Goal: Find specific page/section: Locate a particular part of the current website

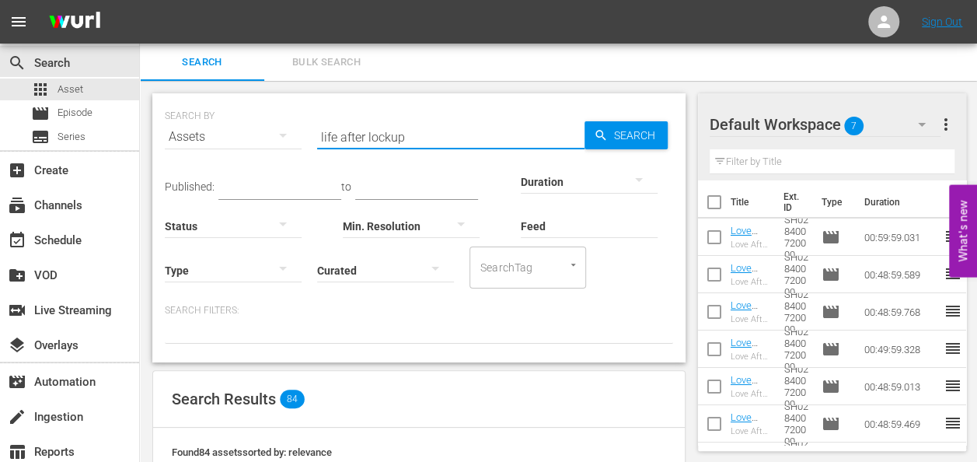
drag, startPoint x: 401, startPoint y: 135, endPoint x: 283, endPoint y: 124, distance: 118.7
click at [283, 124] on div "SEARCH BY Search By Assets Search ID, Title, Description, Keywords, or Category…" at bounding box center [419, 127] width 508 height 56
click at [618, 131] on span "Search" at bounding box center [638, 135] width 60 height 28
click at [422, 131] on input "[PERSON_NAME]" at bounding box center [450, 136] width 267 height 37
type input "[PERSON_NAME] 101"
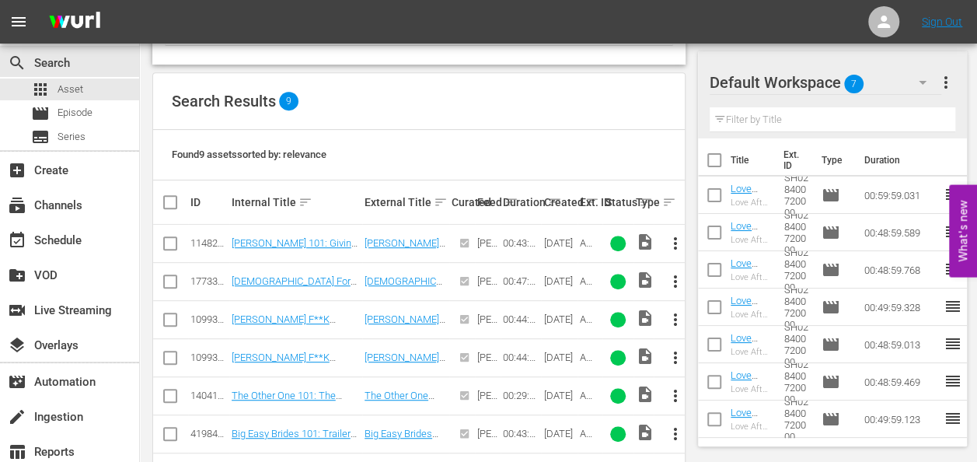
scroll to position [358, 0]
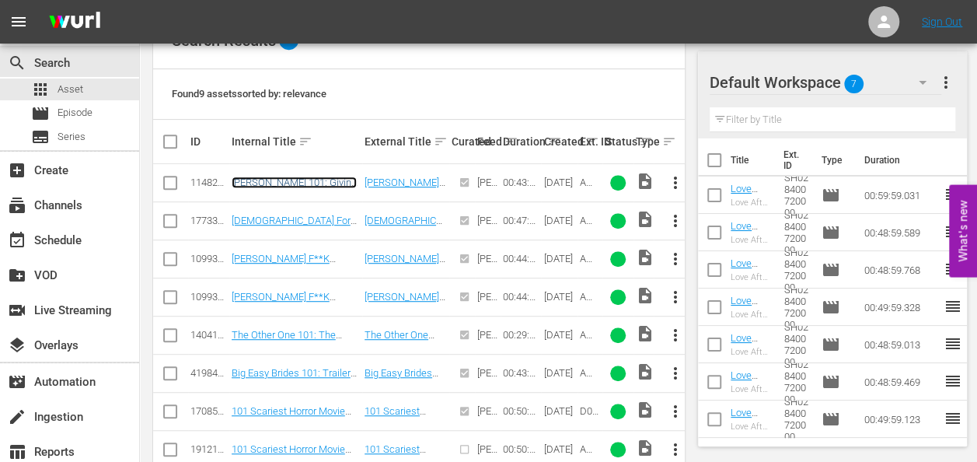
click at [263, 185] on link "[PERSON_NAME] 101: Giving Thanks" at bounding box center [294, 187] width 125 height 23
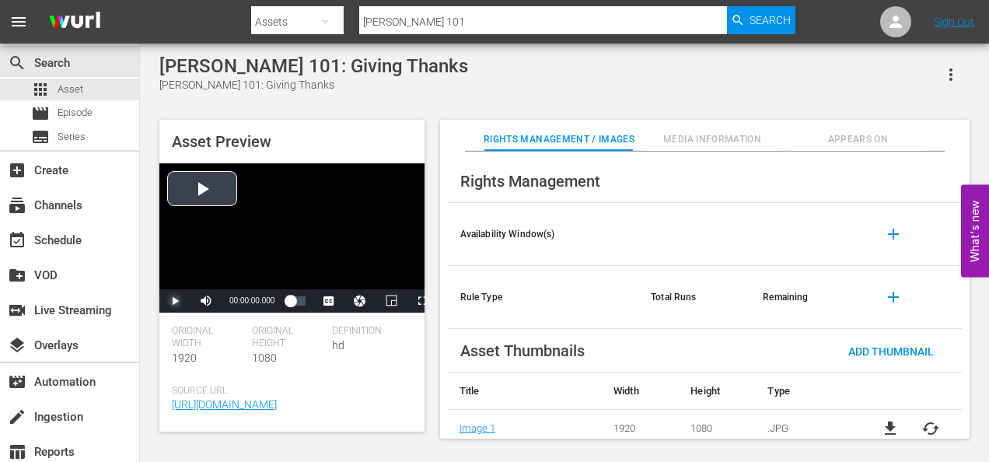
click at [175, 301] on span "Video Player" at bounding box center [175, 301] width 0 height 0
click at [290, 309] on div "00:00:25.892" at bounding box center [290, 301] width 0 height 16
click at [293, 302] on div "00:08:40.863" at bounding box center [291, 301] width 3 height 16
click at [175, 301] on span "Video Player" at bounding box center [175, 301] width 0 height 0
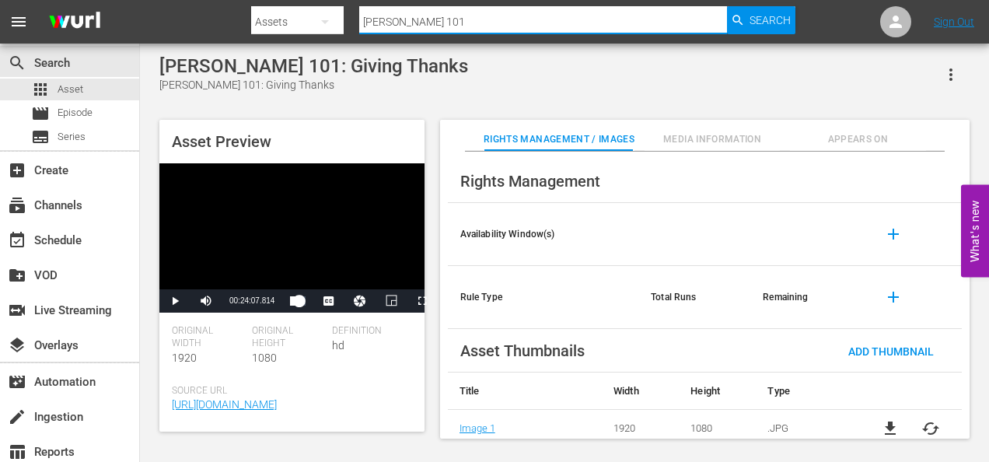
drag, startPoint x: 451, startPoint y: 30, endPoint x: 305, endPoint y: 23, distance: 146.2
click at [305, 23] on div "Search By Assets Search ID, Title, Description, Keywords, or Category [PERSON_N…" at bounding box center [523, 21] width 544 height 37
click at [401, 22] on input "tamar $ [PERSON_NAME]" at bounding box center [543, 21] width 368 height 37
type input "tamar & [PERSON_NAME] 101"
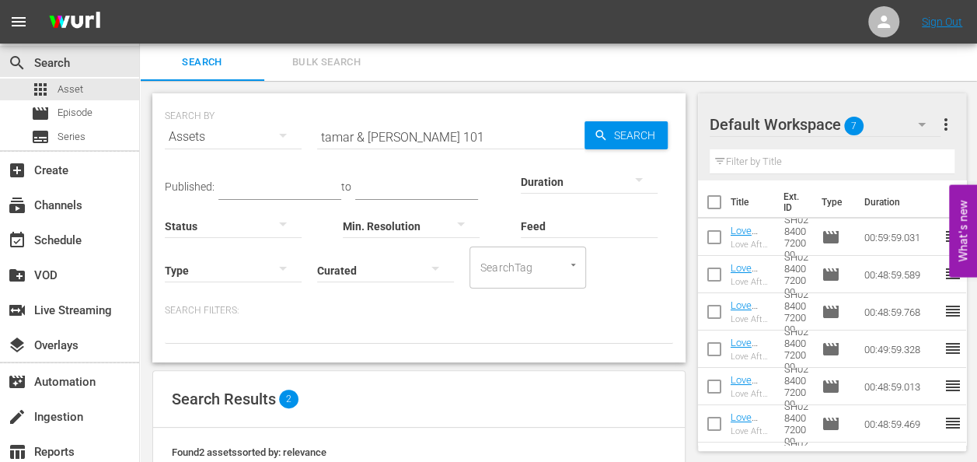
scroll to position [163, 0]
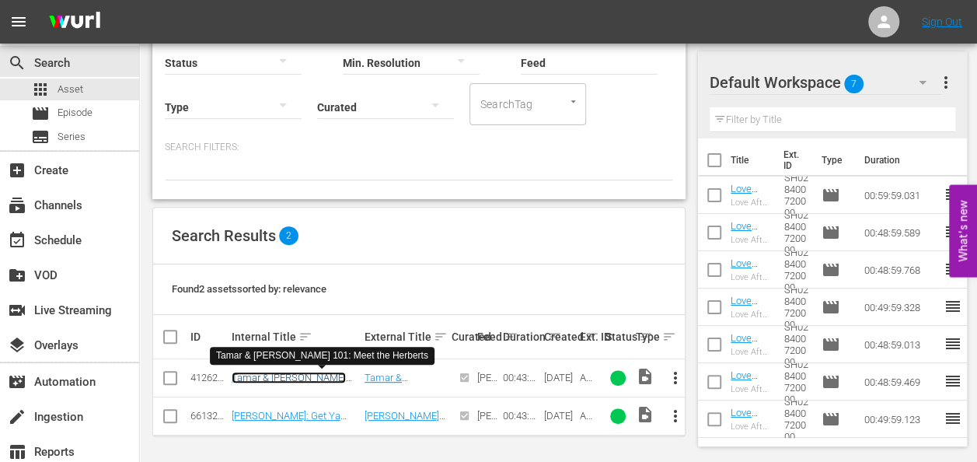
click at [319, 381] on link "Tamar & [PERSON_NAME] 101: Meet the Herberts" at bounding box center [289, 383] width 114 height 23
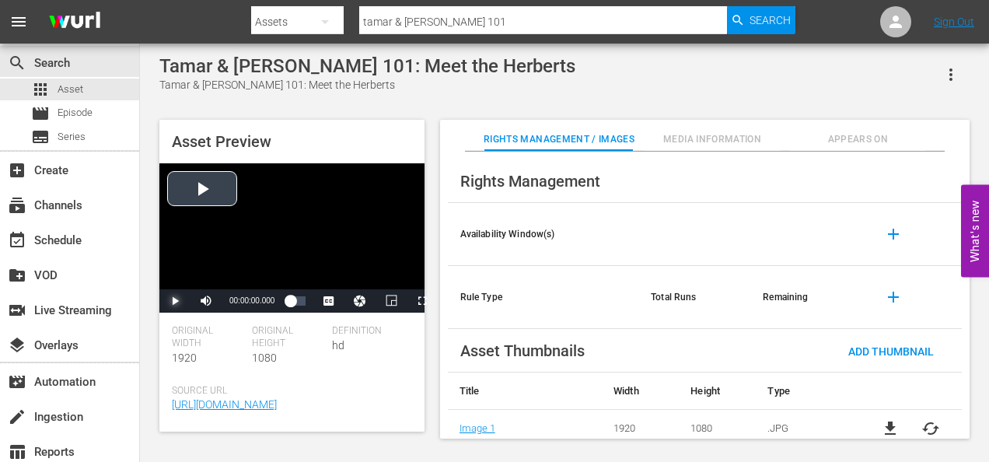
click at [175, 301] on span "Video Player" at bounding box center [175, 301] width 0 height 0
click at [290, 305] on div "00:00:50.628" at bounding box center [290, 301] width 0 height 16
click at [473, 25] on input "tamar & [PERSON_NAME] 101" at bounding box center [543, 21] width 368 height 37
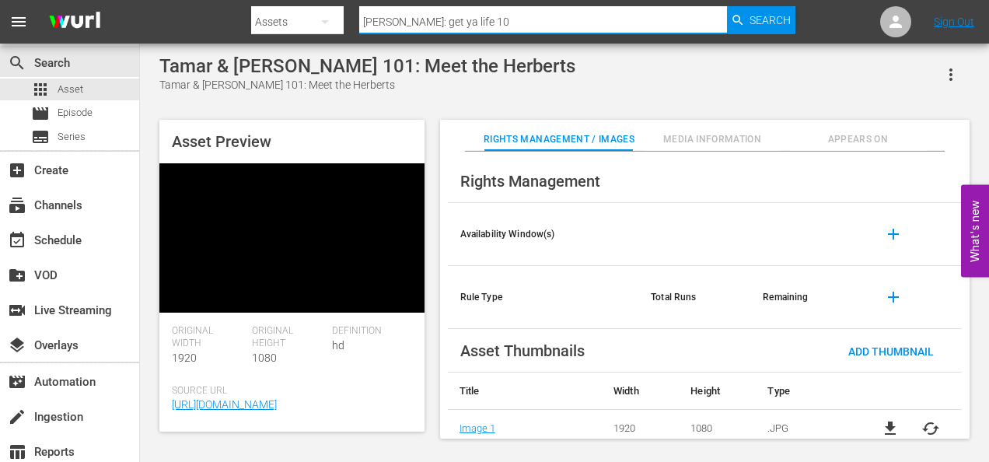
type input "[PERSON_NAME]: get ya life 101"
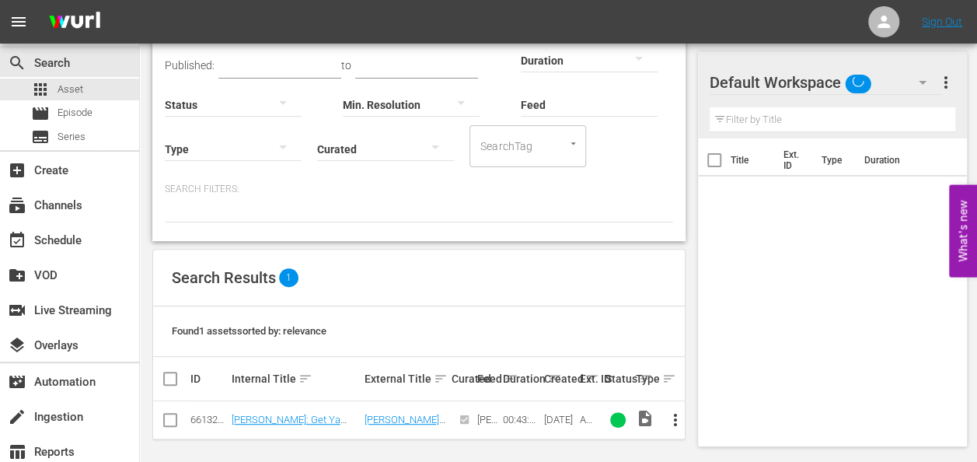
scroll to position [126, 0]
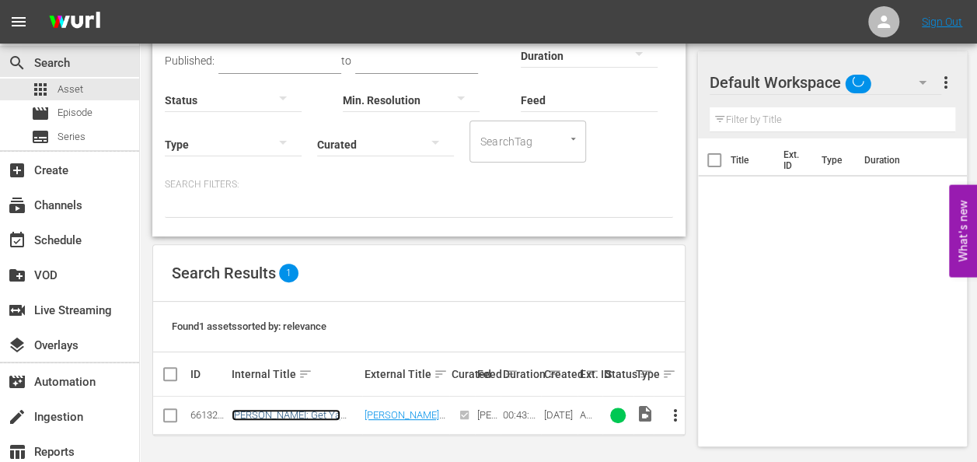
click at [272, 416] on link "[PERSON_NAME]: Get Ya Life! 101: The Journey Begins" at bounding box center [286, 426] width 109 height 35
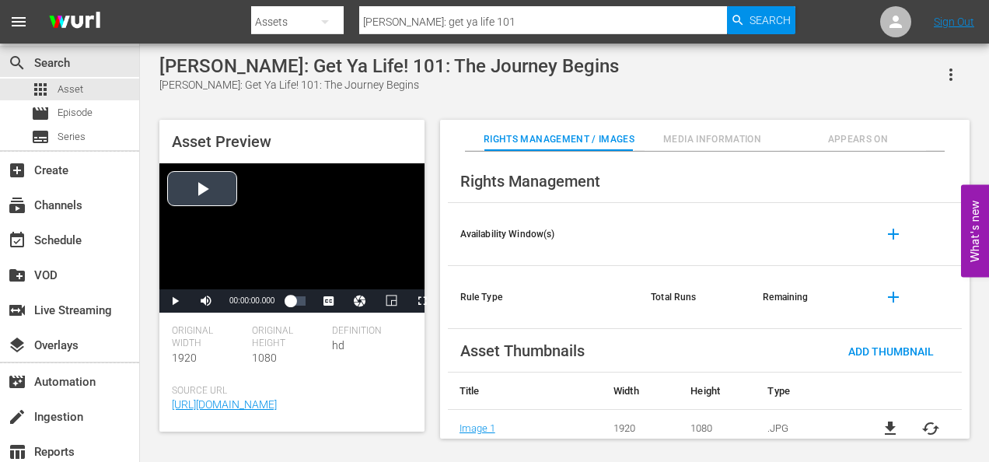
click at [205, 192] on div "Video Player" at bounding box center [291, 226] width 265 height 126
click at [298, 308] on div "00:00:19.890" at bounding box center [294, 301] width 8 height 16
click at [298, 298] on div "00:21:42.407" at bounding box center [294, 301] width 8 height 16
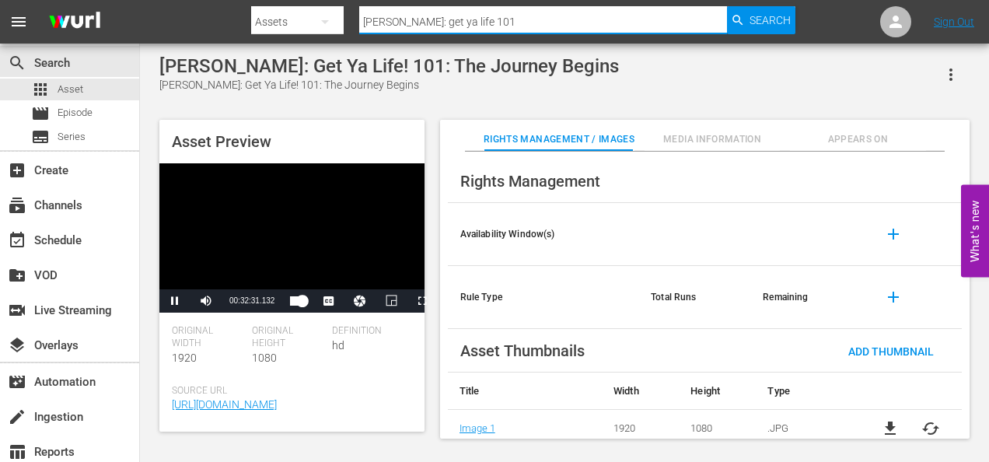
drag, startPoint x: 533, startPoint y: 19, endPoint x: 340, endPoint y: -5, distance: 194.2
click at [340, 0] on html "menu Search By Assets Search ID, Title, Description, Keywords, or Category [PER…" at bounding box center [494, 231] width 989 height 462
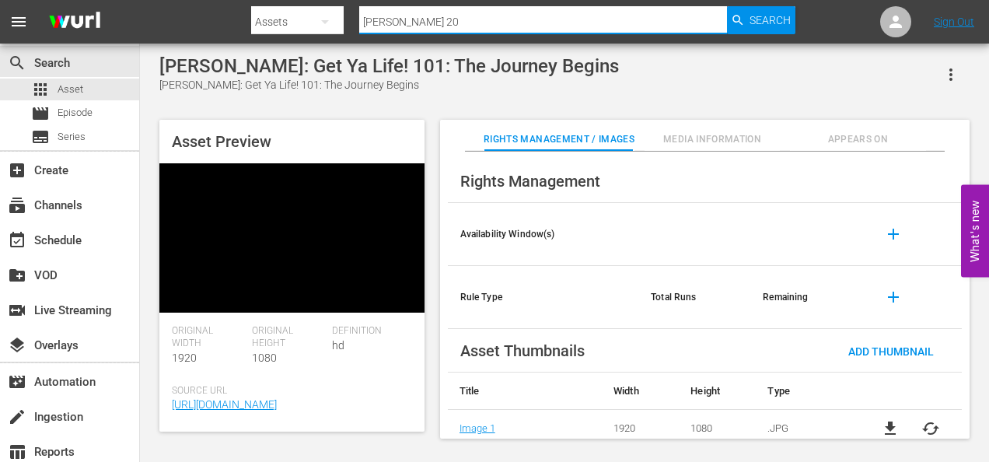
type input "[PERSON_NAME] 202"
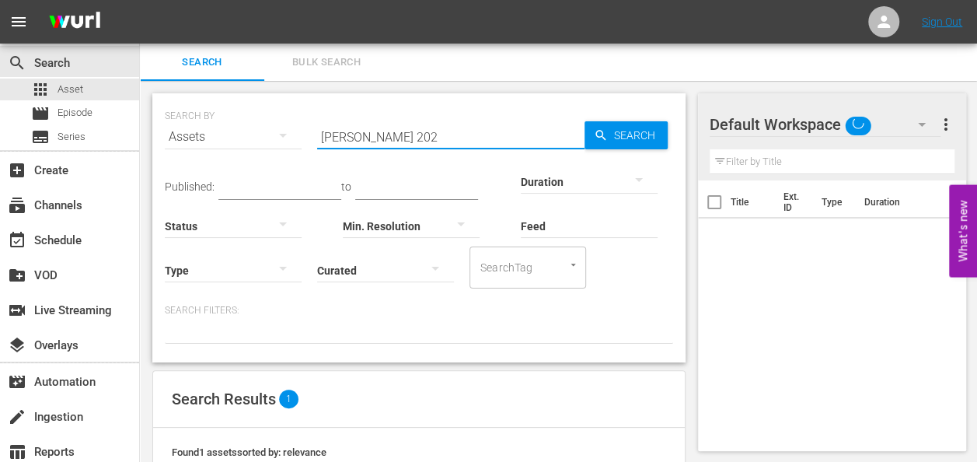
click at [417, 135] on input "[PERSON_NAME] 202" at bounding box center [450, 136] width 267 height 37
type input "[PERSON_NAME] 101"
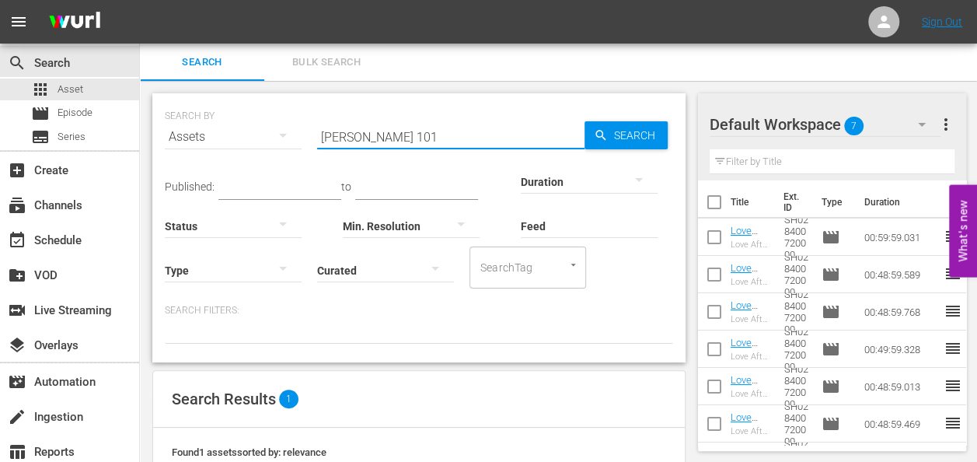
scroll to position [126, 0]
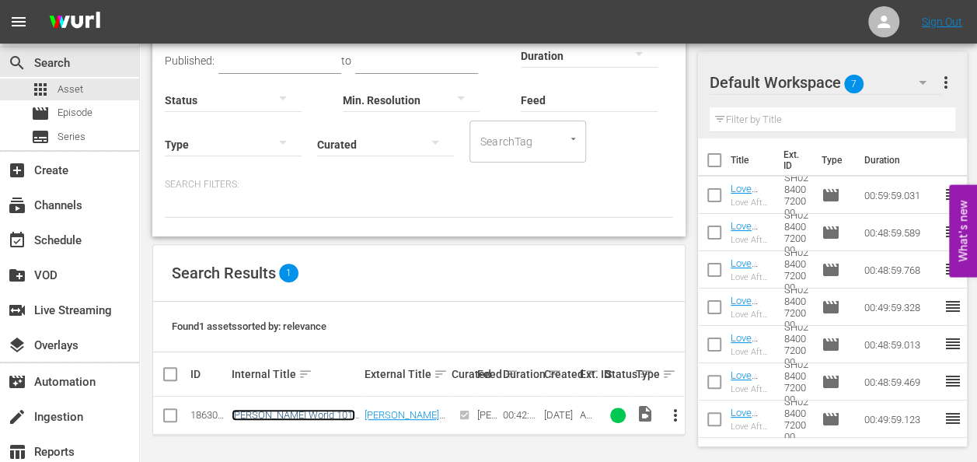
click at [290, 410] on link "[PERSON_NAME] World 101: Family Matters" at bounding box center [294, 420] width 124 height 23
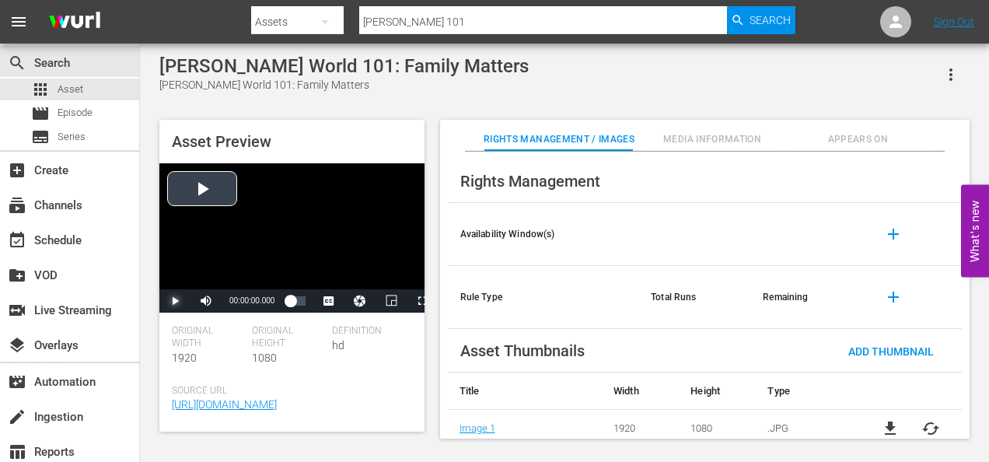
click at [175, 301] on span "Video Player" at bounding box center [175, 301] width 0 height 0
